Goal: Task Accomplishment & Management: Use online tool/utility

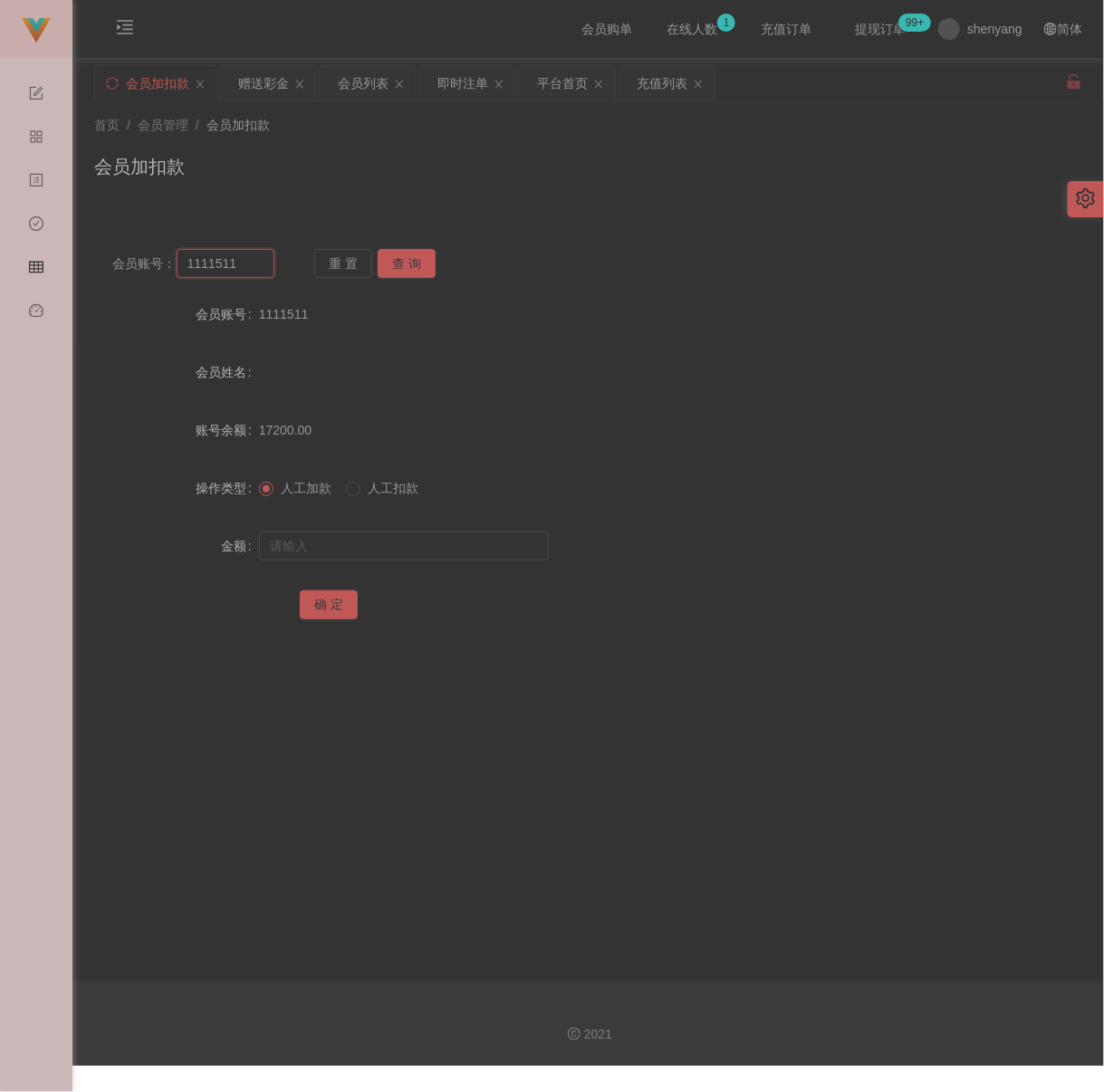
click at [248, 274] on input "1111511" at bounding box center [225, 263] width 97 height 29
paste input "0165145720"
type input "0165145720"
click at [407, 264] on button "查 询" at bounding box center [406, 263] width 58 height 29
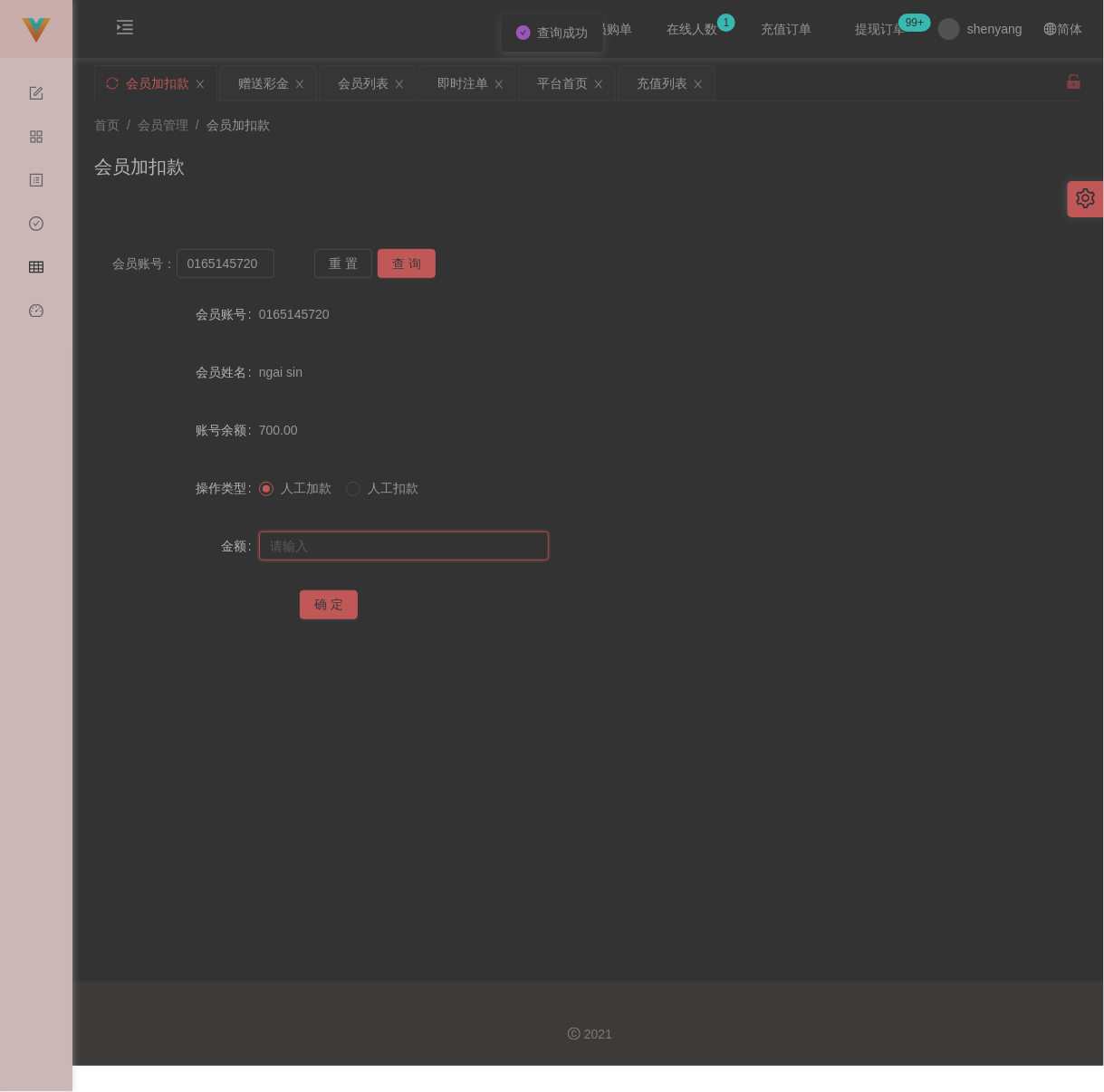
click at [433, 546] on input "text" at bounding box center [403, 545] width 290 height 29
click at [414, 554] on input "text" at bounding box center [403, 545] width 290 height 29
paste input "1500"
type input "1500"
click at [337, 614] on button "确 定" at bounding box center [329, 604] width 58 height 29
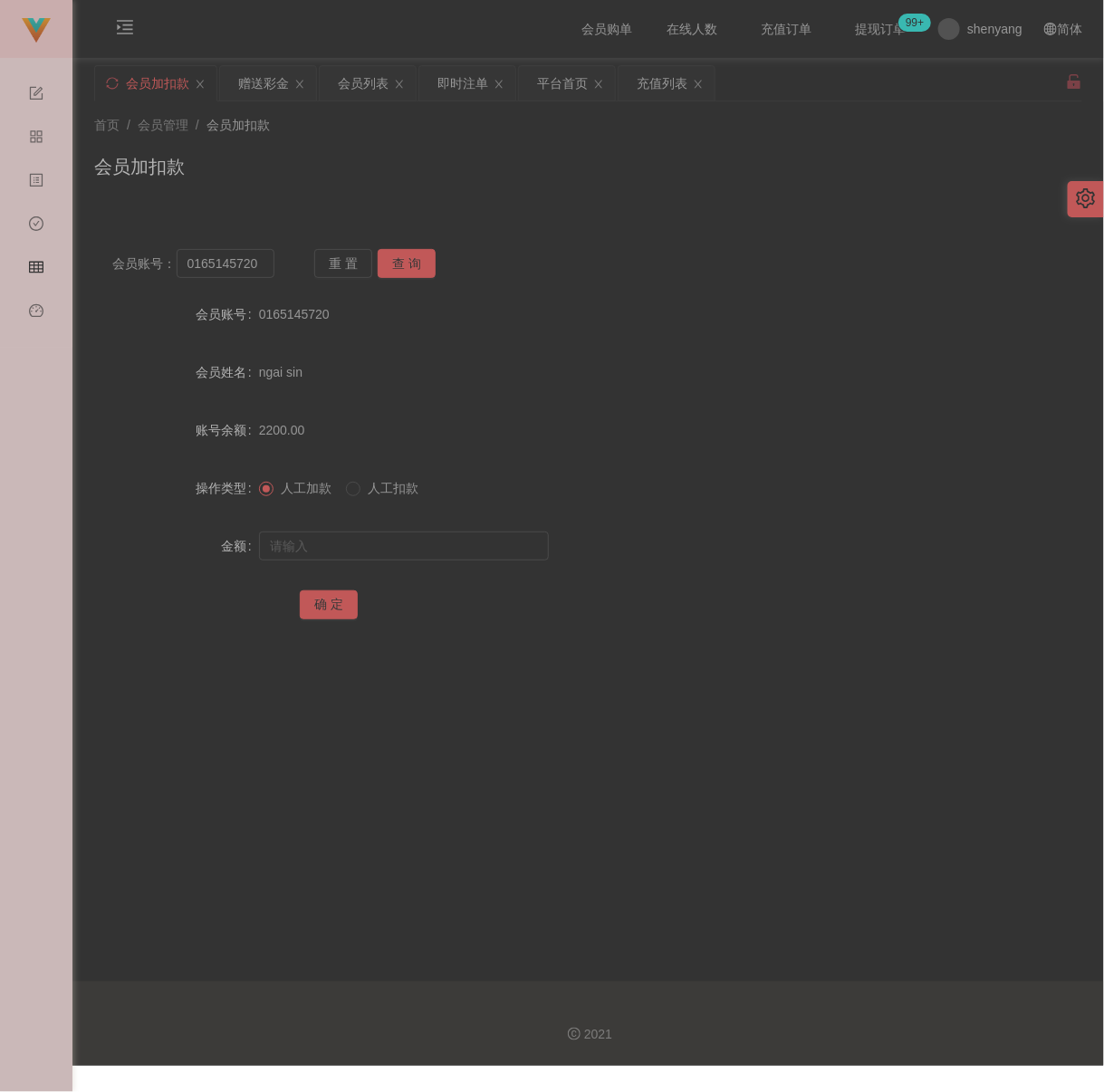
click at [522, 212] on div "会员账号： 0165145720 重 置 查 询 会员账号 0165145720 会员姓名 ngai sin 账号余额 2200.00 操作类型 人工加款 人…" at bounding box center [588, 436] width 989 height 453
click at [268, 270] on input "0165145720" at bounding box center [225, 263] width 97 height 29
paste input "yytt8845"
type input "yytt8845"
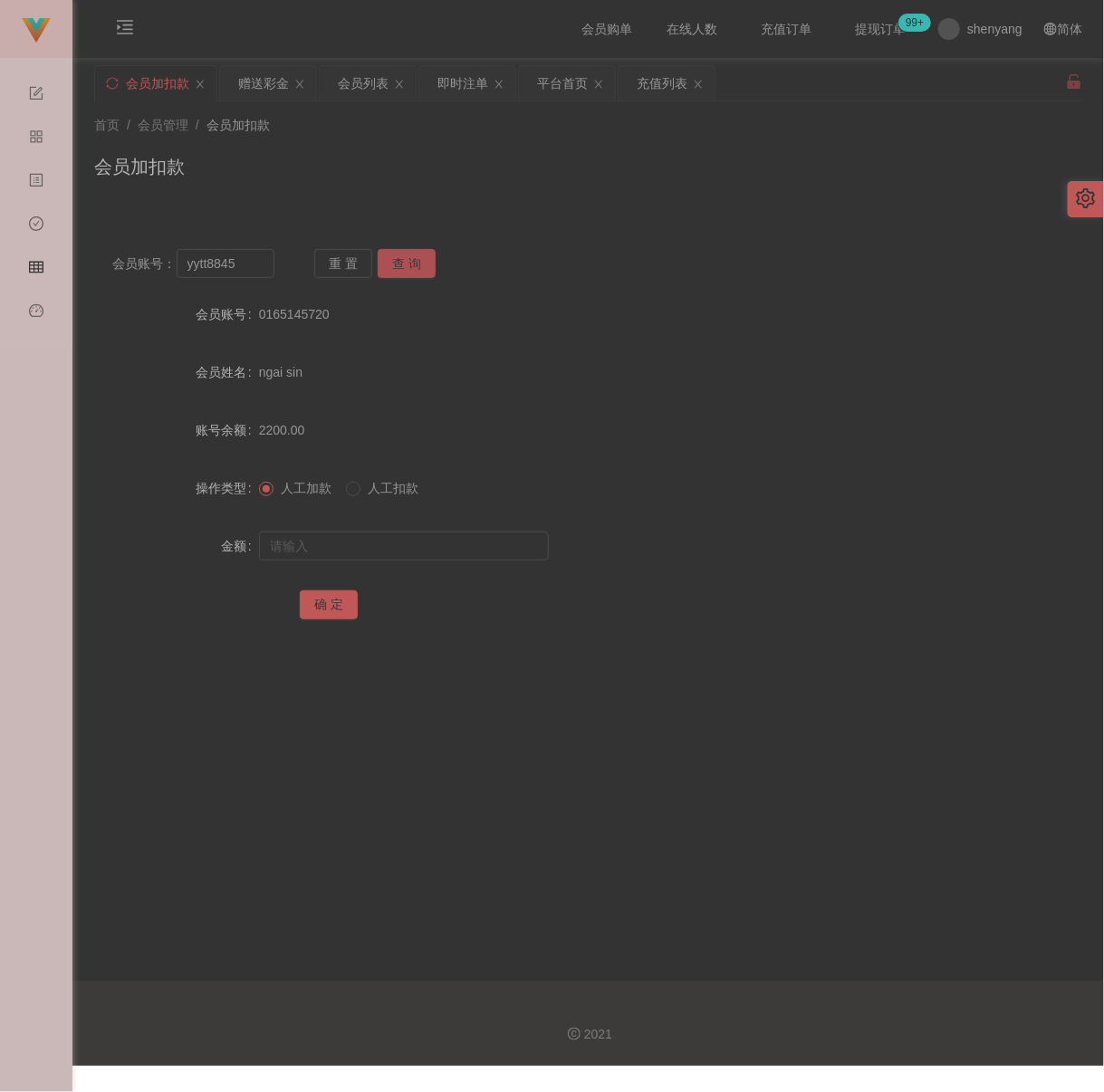
click at [405, 265] on button "查 询" at bounding box center [406, 263] width 58 height 29
click at [397, 561] on input "text" at bounding box center [403, 545] width 290 height 29
click at [470, 552] on input "text" at bounding box center [403, 545] width 290 height 29
paste input "30"
type input "30"
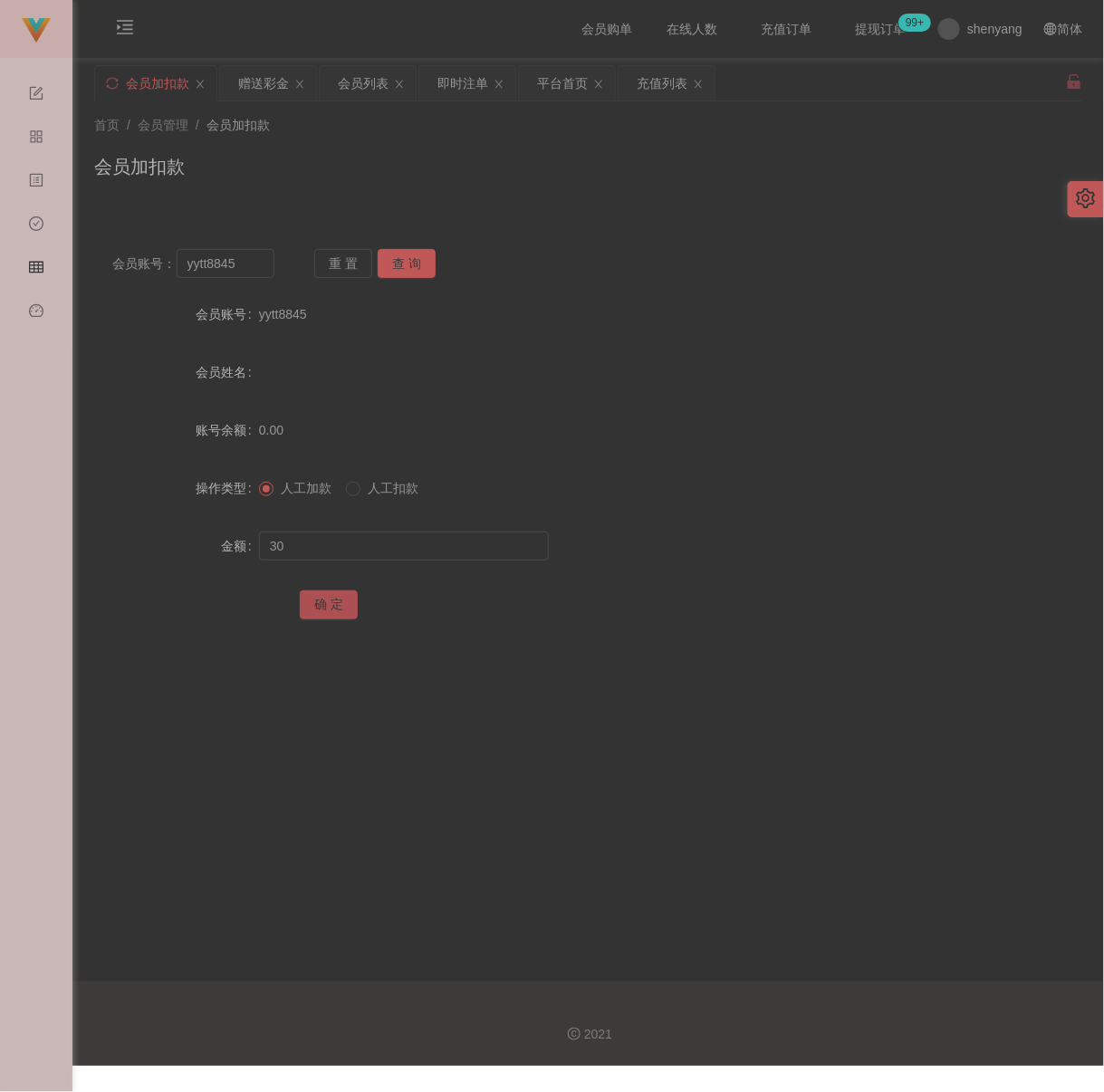
drag, startPoint x: 314, startPoint y: 609, endPoint x: 325, endPoint y: 609, distance: 11.0
click at [315, 609] on button "确 定" at bounding box center [329, 604] width 58 height 29
